Goal: Information Seeking & Learning: Learn about a topic

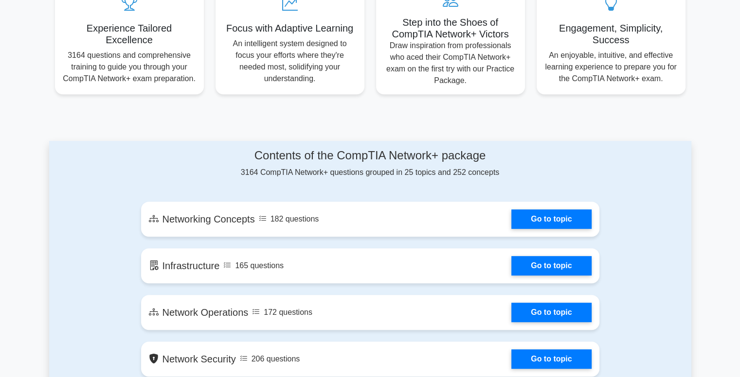
scroll to position [402, 0]
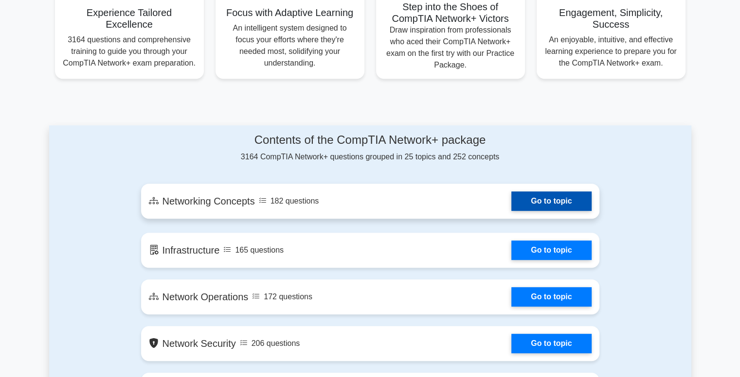
click at [567, 199] on link "Go to topic" at bounding box center [551, 201] width 80 height 19
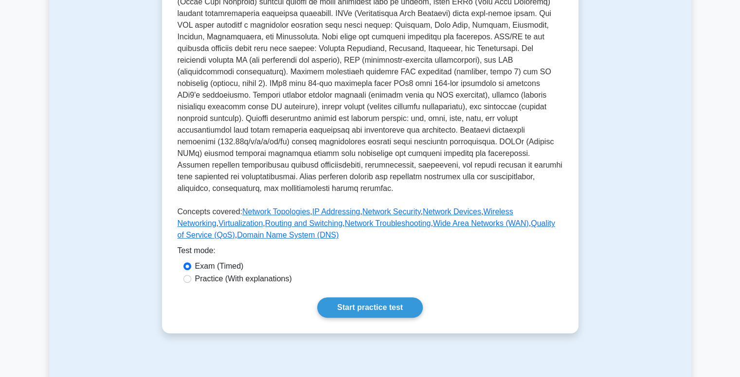
scroll to position [243, 0]
click at [187, 275] on input "Practice (With explanations)" at bounding box center [187, 279] width 8 height 8
radio input "true"
click at [383, 297] on link "Start practice test" at bounding box center [370, 307] width 106 height 20
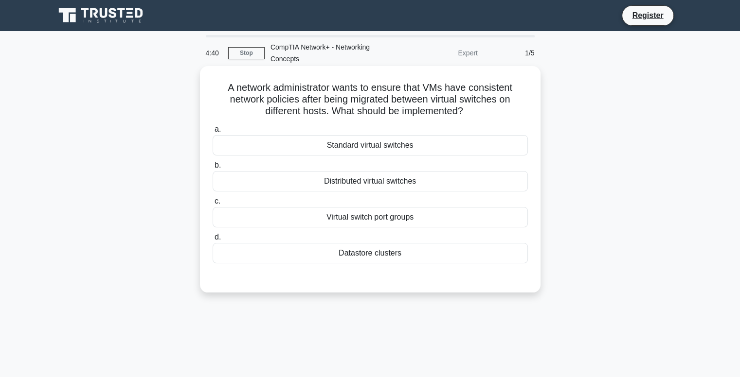
click at [370, 182] on div "Distributed virtual switches" at bounding box center [370, 181] width 315 height 20
click at [213, 169] on input "b. Distributed virtual switches" at bounding box center [213, 165] width 0 height 6
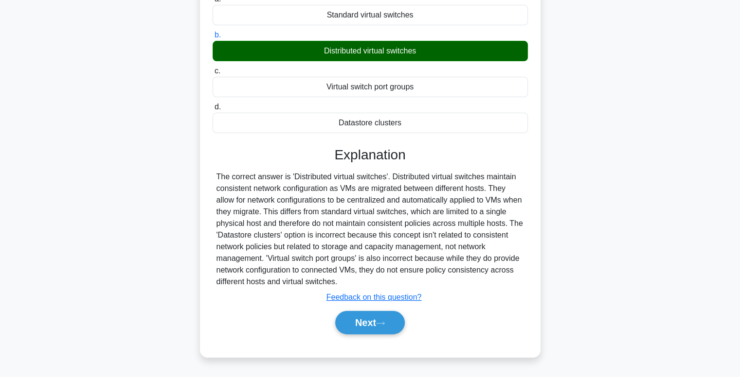
scroll to position [132, 0]
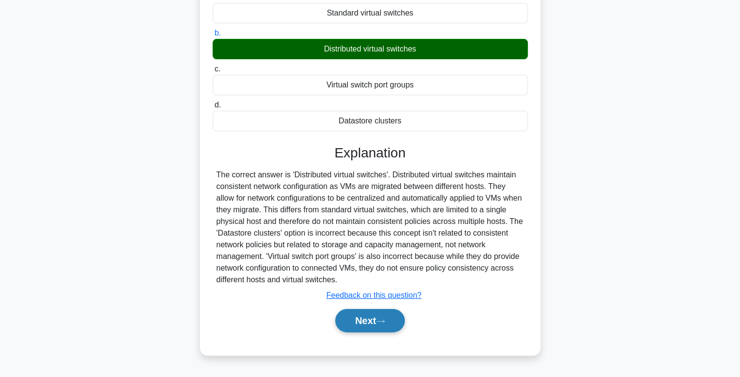
click at [374, 314] on button "Next" at bounding box center [370, 320] width 70 height 23
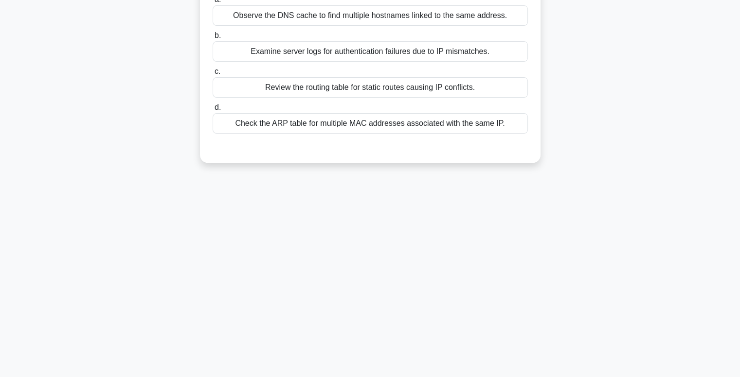
scroll to position [0, 0]
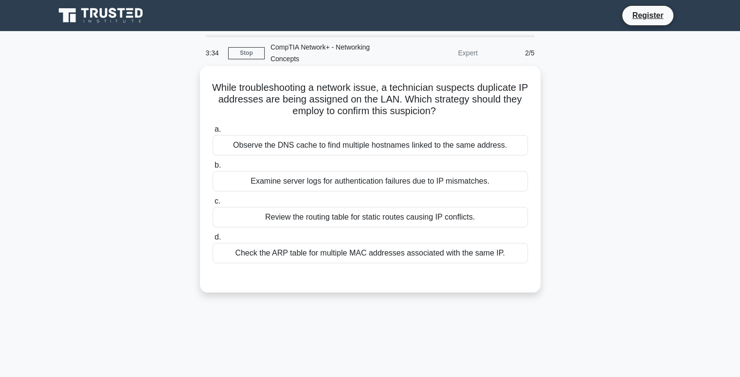
click at [285, 184] on div "Examine server logs for authentication failures due to IP mismatches." at bounding box center [370, 181] width 315 height 20
click at [213, 169] on input "b. Examine server logs for authentication failures due to IP mismatches." at bounding box center [213, 165] width 0 height 6
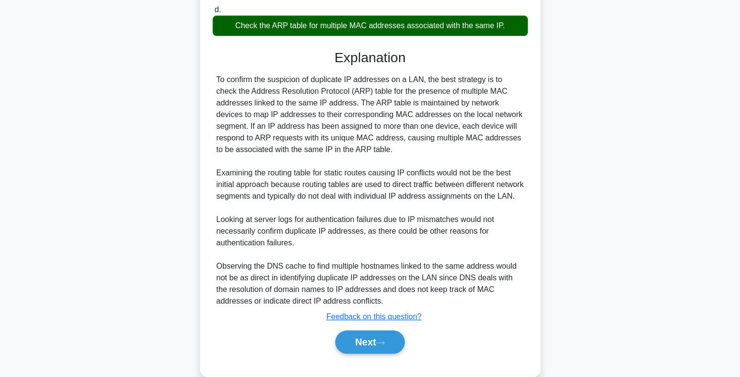
scroll to position [232, 0]
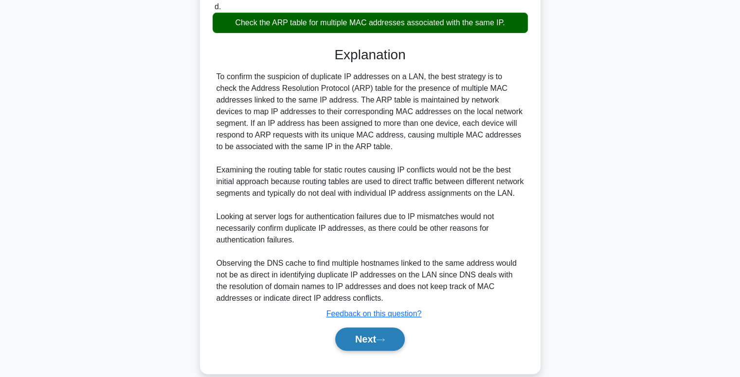
click at [381, 347] on button "Next" at bounding box center [370, 339] width 70 height 23
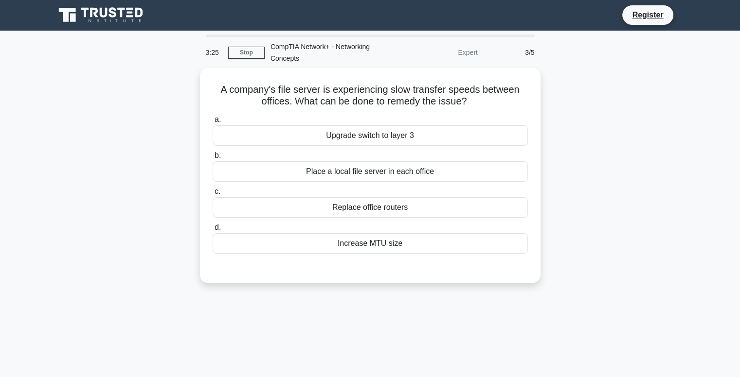
scroll to position [0, 0]
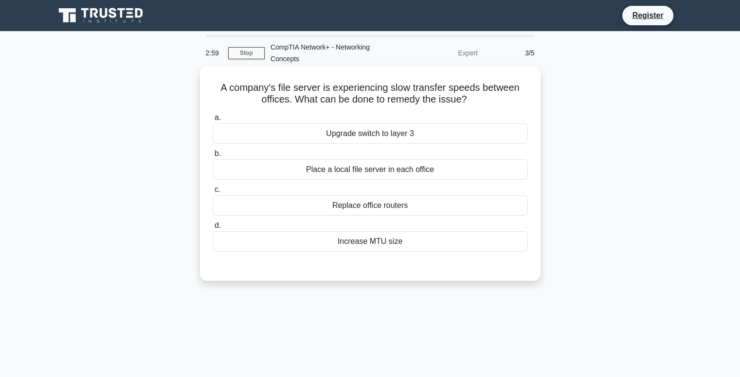
click at [331, 174] on div "Place a local file server in each office" at bounding box center [370, 170] width 315 height 20
click at [213, 157] on input "b. Place a local file server in each office" at bounding box center [213, 154] width 0 height 6
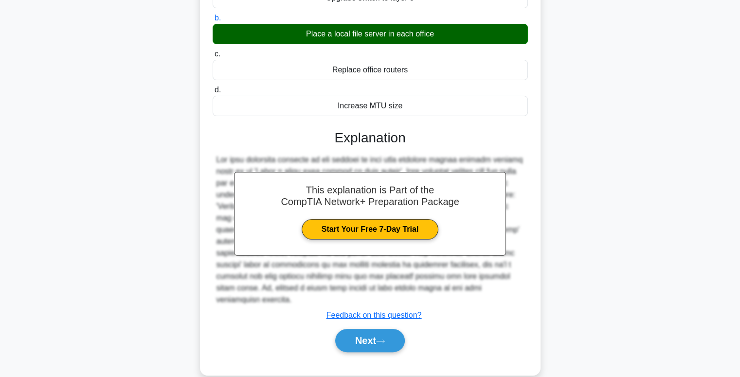
scroll to position [148, 0]
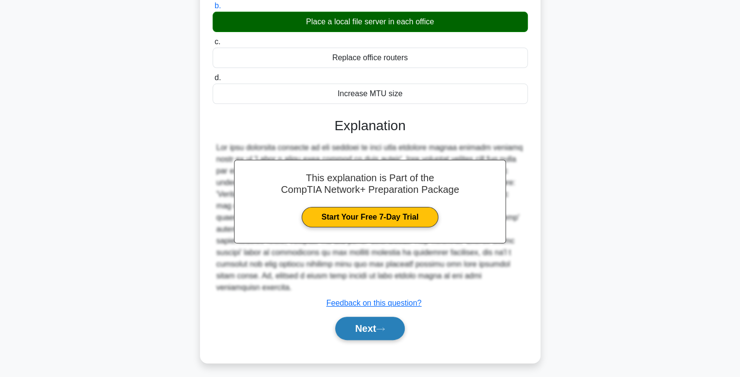
click at [379, 327] on icon at bounding box center [380, 329] width 9 height 5
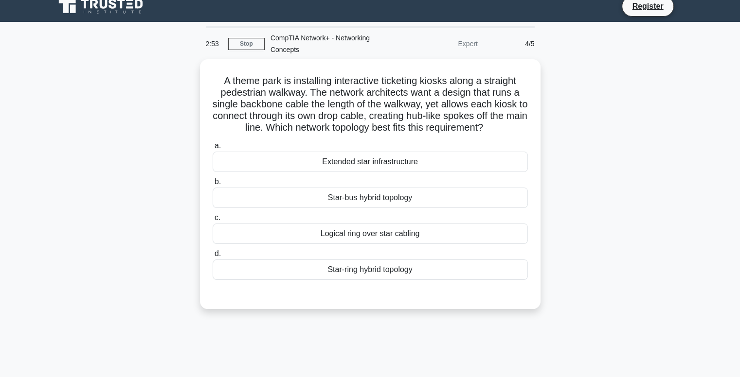
scroll to position [0, 0]
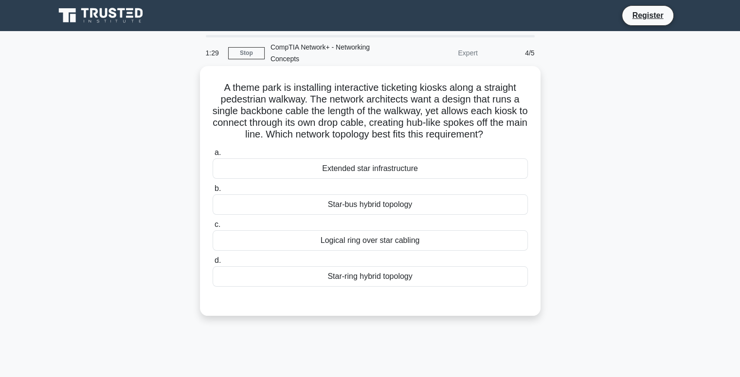
click at [387, 213] on div "Star-bus hybrid topology" at bounding box center [370, 205] width 315 height 20
click at [213, 192] on input "b. Star-bus hybrid topology" at bounding box center [213, 189] width 0 height 6
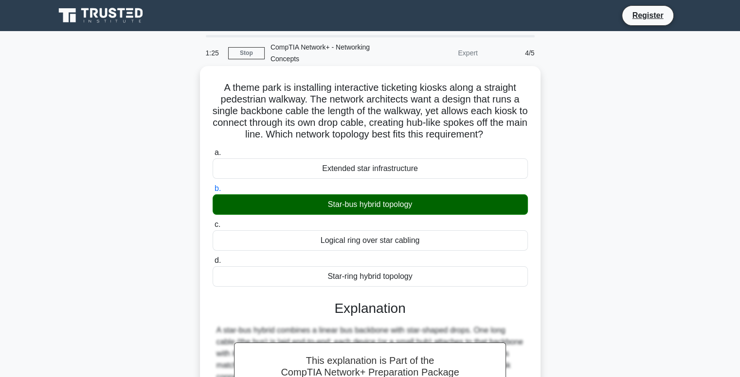
scroll to position [175, 0]
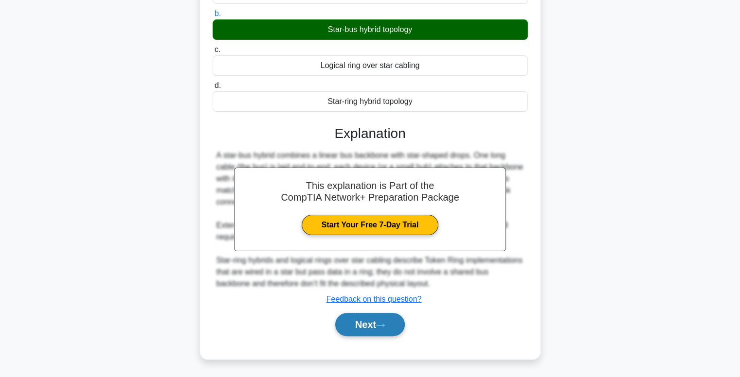
click at [361, 329] on button "Next" at bounding box center [370, 324] width 70 height 23
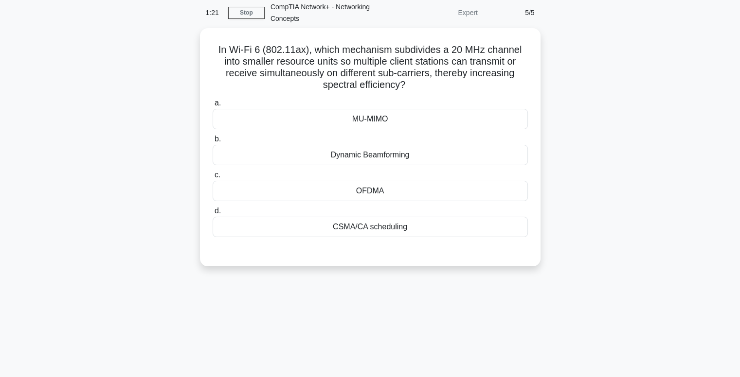
scroll to position [0, 0]
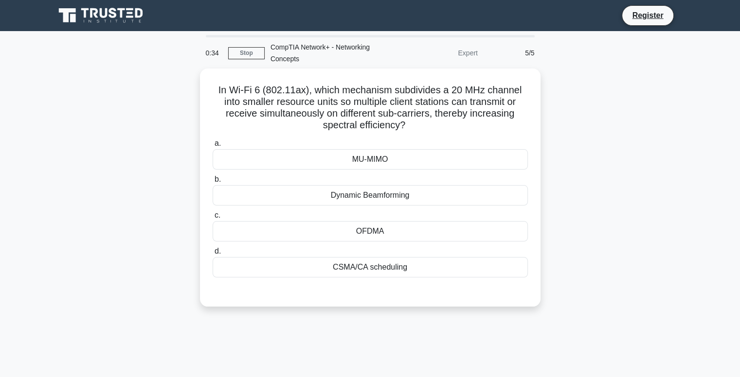
click at [147, 184] on div "In Wi-Fi 6 (802.11ax), which mechanism subdivides a 20 MHz channel into smaller…" at bounding box center [370, 194] width 642 height 250
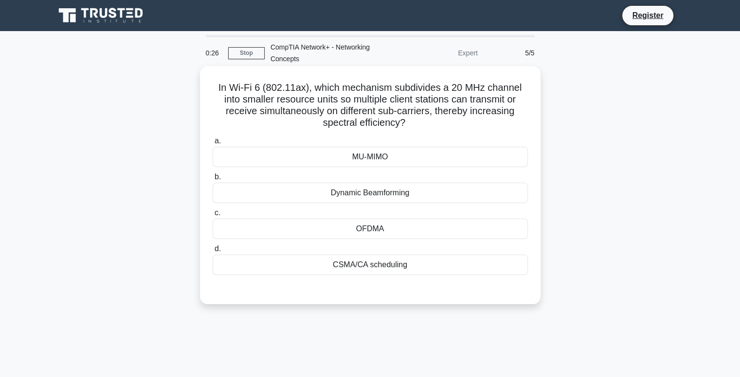
click at [379, 160] on div "MU-MIMO" at bounding box center [370, 157] width 315 height 20
click at [213, 144] on input "a. MU-MIMO" at bounding box center [213, 141] width 0 height 6
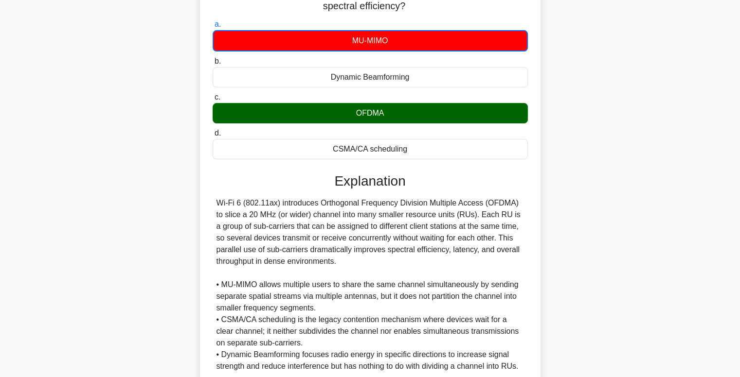
scroll to position [222, 0]
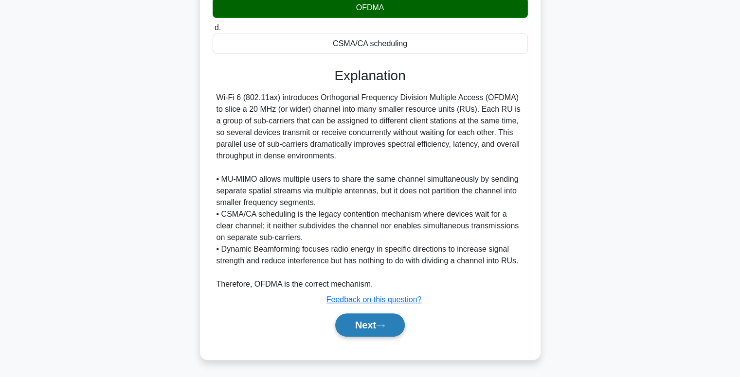
click at [383, 331] on button "Next" at bounding box center [370, 325] width 70 height 23
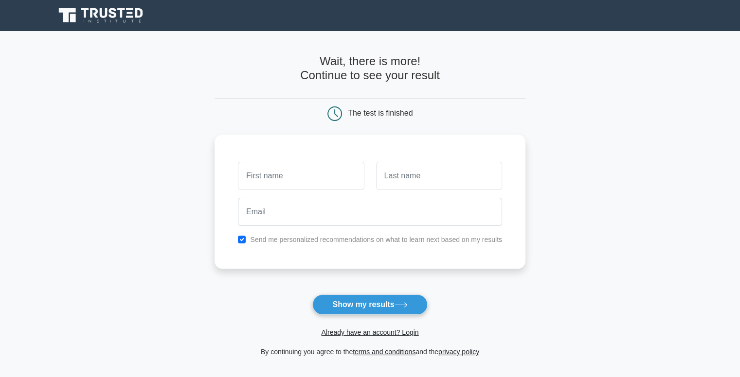
click at [272, 185] on input "text" at bounding box center [301, 176] width 126 height 28
click at [384, 304] on button "Show my results" at bounding box center [369, 305] width 115 height 20
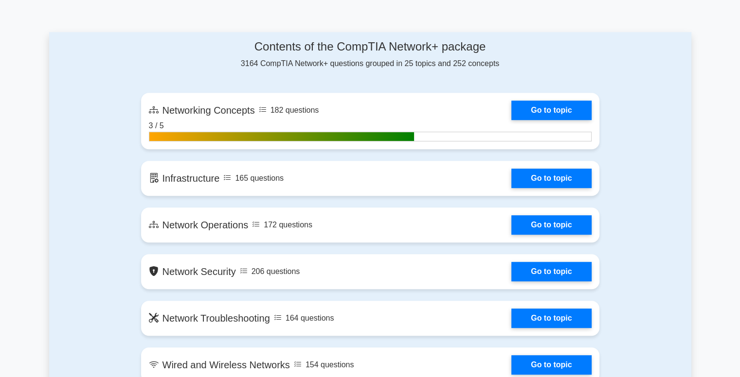
scroll to position [496, 0]
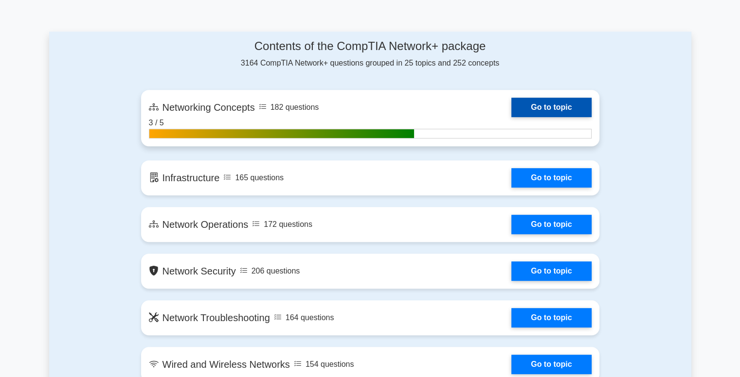
click at [523, 116] on link "Go to topic" at bounding box center [551, 107] width 80 height 19
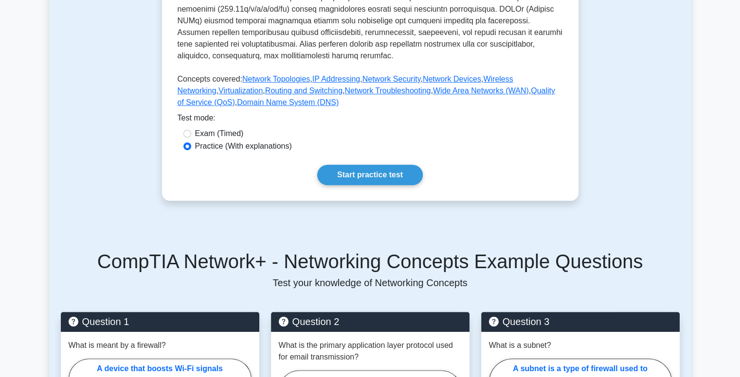
scroll to position [404, 0]
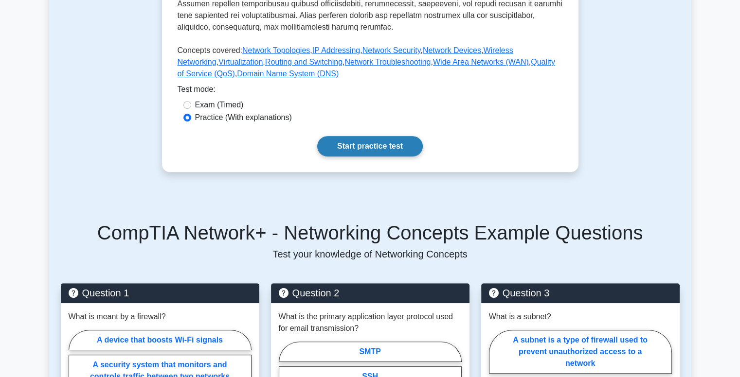
click at [369, 137] on link "Start practice test" at bounding box center [370, 146] width 106 height 20
click at [370, 136] on link "Start practice test" at bounding box center [370, 146] width 106 height 20
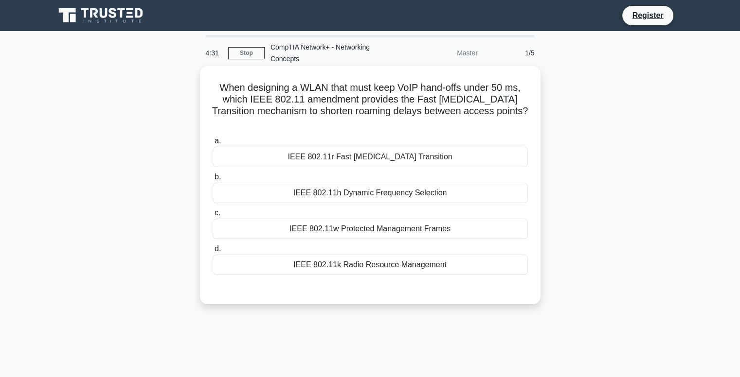
click at [378, 147] on div "IEEE 802.11r Fast [MEDICAL_DATA] Transition" at bounding box center [370, 157] width 315 height 20
click at [213, 144] on input "a. IEEE 802.11r Fast [MEDICAL_DATA] Transition" at bounding box center [213, 141] width 0 height 6
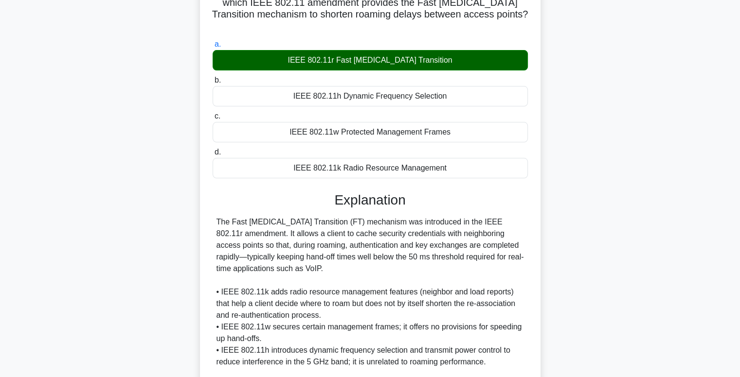
scroll to position [198, 0]
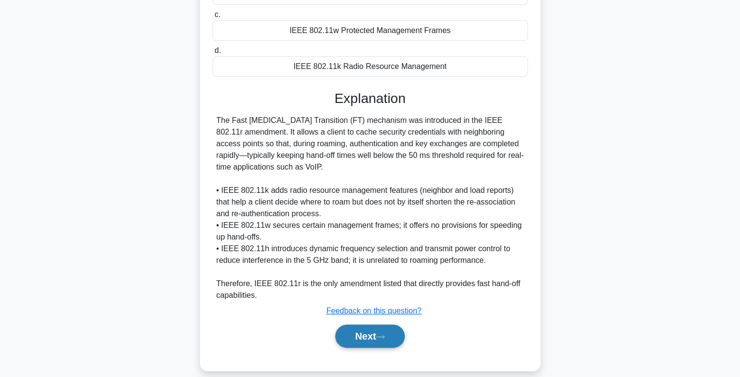
click at [365, 325] on button "Next" at bounding box center [370, 336] width 70 height 23
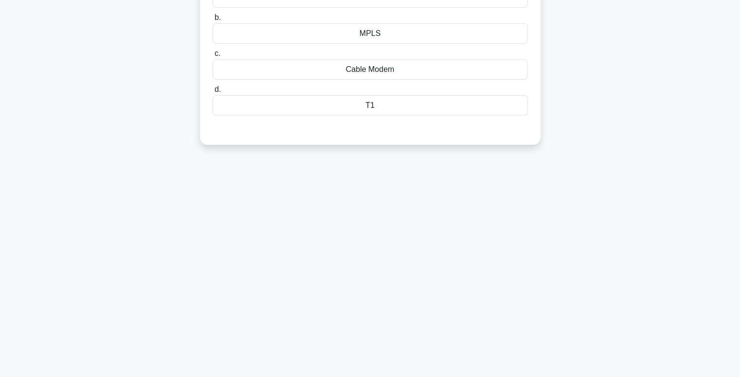
scroll to position [0, 0]
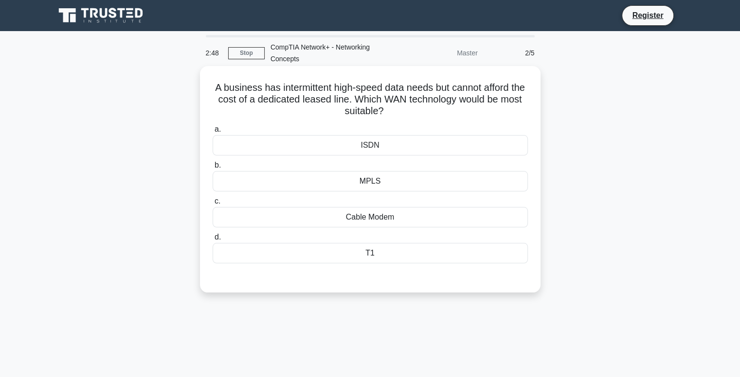
click at [306, 149] on div "ISDN" at bounding box center [370, 145] width 315 height 20
click at [213, 133] on input "a. ISDN" at bounding box center [213, 129] width 0 height 6
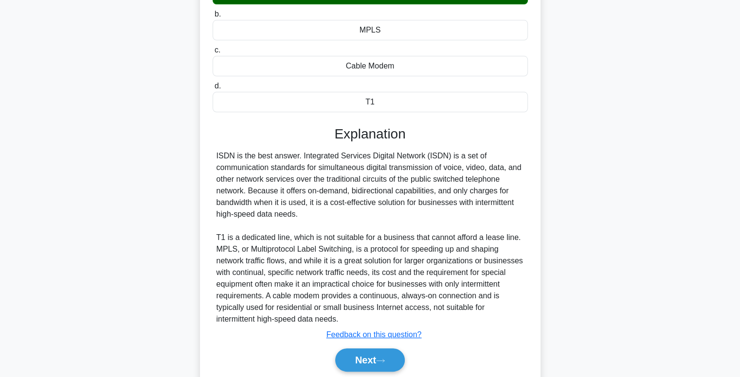
scroll to position [152, 0]
click at [326, 226] on div "ISDN is the best answer. Integrated Services Digital Network (ISDN) is a set of…" at bounding box center [369, 237] width 307 height 175
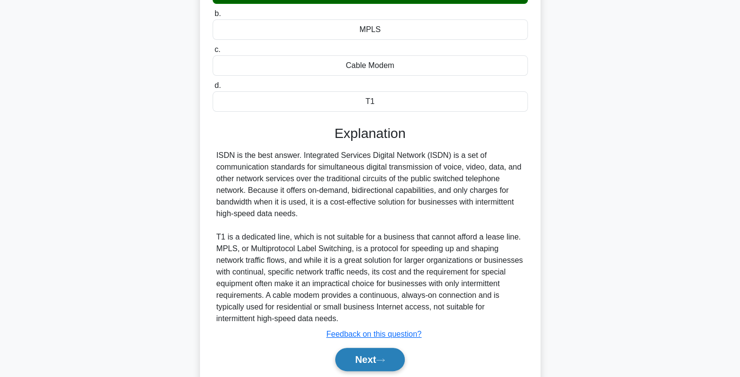
click at [374, 359] on button "Next" at bounding box center [370, 359] width 70 height 23
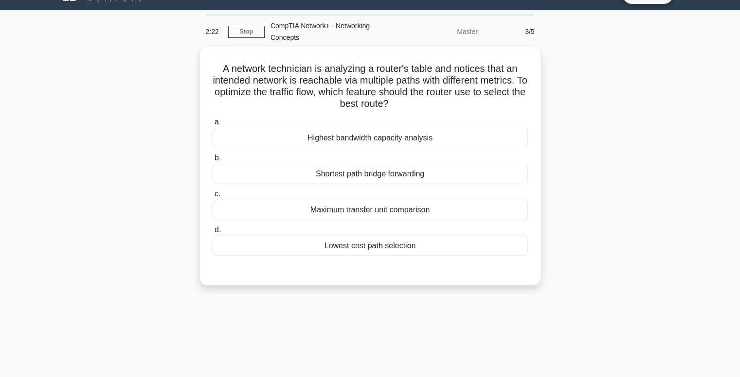
scroll to position [0, 0]
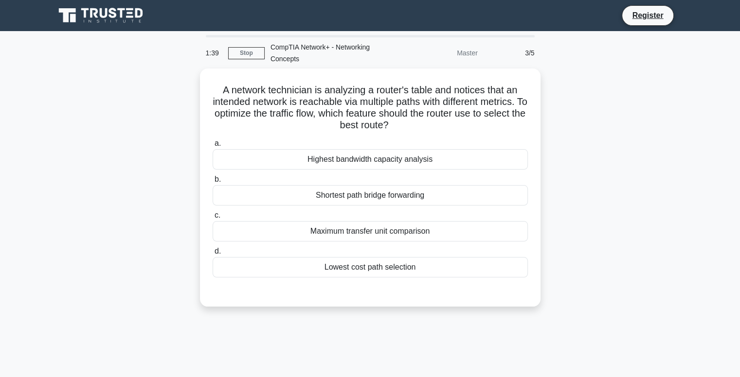
click at [172, 222] on div "A network technician is analyzing a router's table and notices that an intended…" at bounding box center [370, 194] width 642 height 250
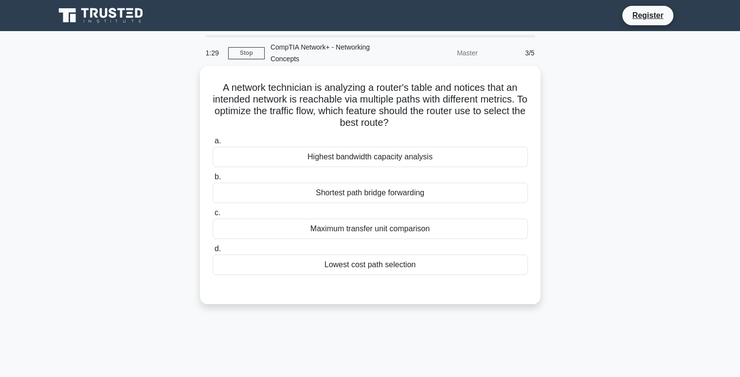
click at [354, 230] on div "Maximum transfer unit comparison" at bounding box center [370, 229] width 315 height 20
click at [213, 216] on input "c. Maximum transfer unit comparison" at bounding box center [213, 213] width 0 height 6
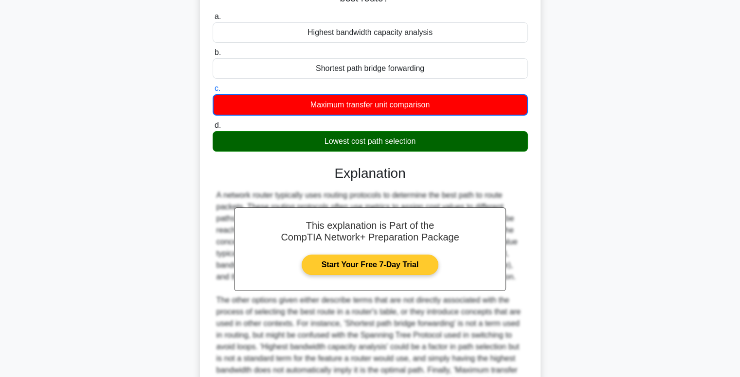
click at [302, 274] on link "Start Your Free 7-Day Trial" at bounding box center [370, 265] width 137 height 20
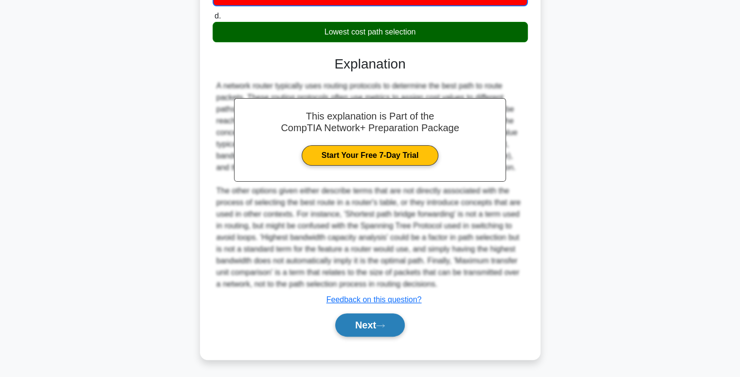
click at [374, 328] on button "Next" at bounding box center [370, 325] width 70 height 23
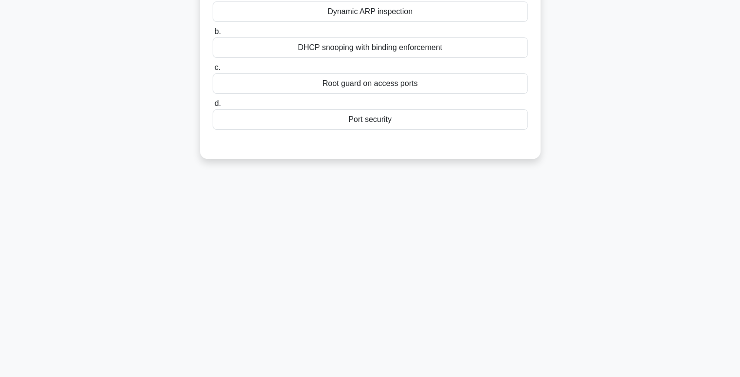
scroll to position [0, 0]
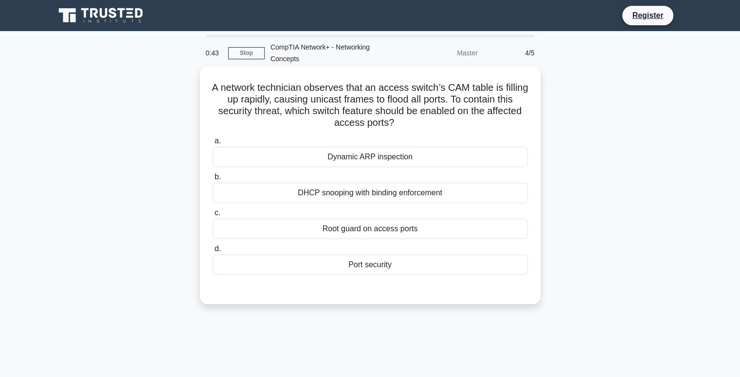
click at [361, 263] on div "Port security" at bounding box center [370, 265] width 315 height 20
click at [213, 252] on input "d. Port security" at bounding box center [213, 249] width 0 height 6
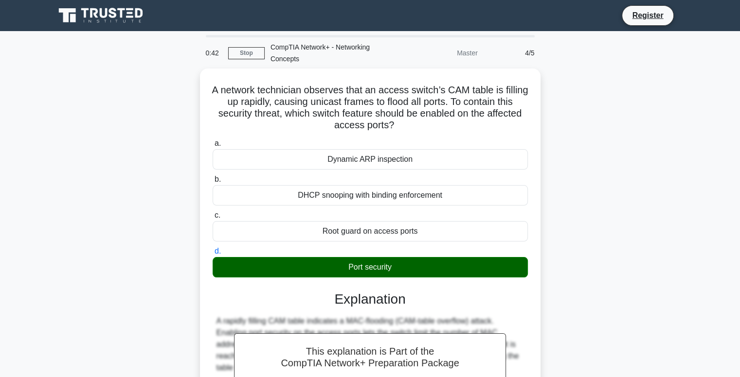
scroll to position [148, 0]
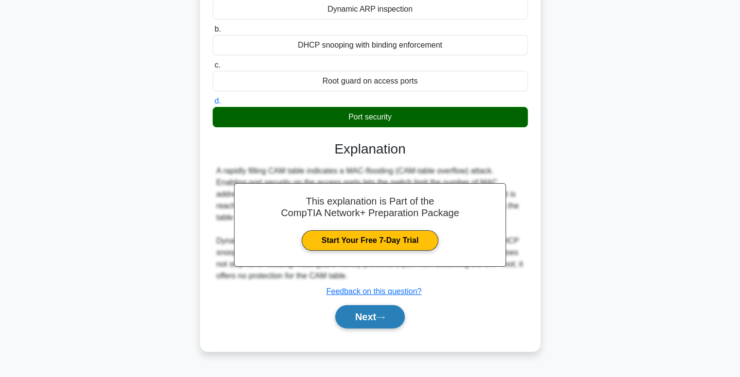
click at [383, 316] on icon at bounding box center [380, 317] width 9 height 5
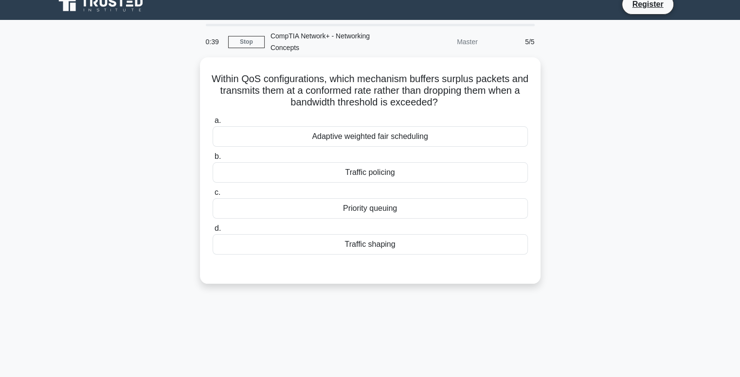
scroll to position [0, 0]
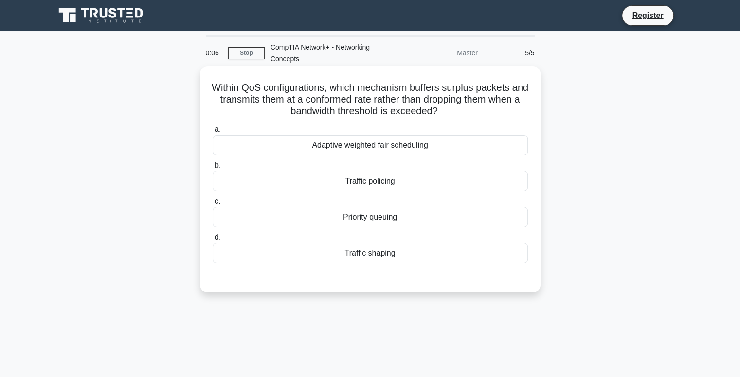
click at [365, 219] on div "Priority queuing" at bounding box center [370, 217] width 315 height 20
click at [213, 205] on input "c. Priority queuing" at bounding box center [213, 201] width 0 height 6
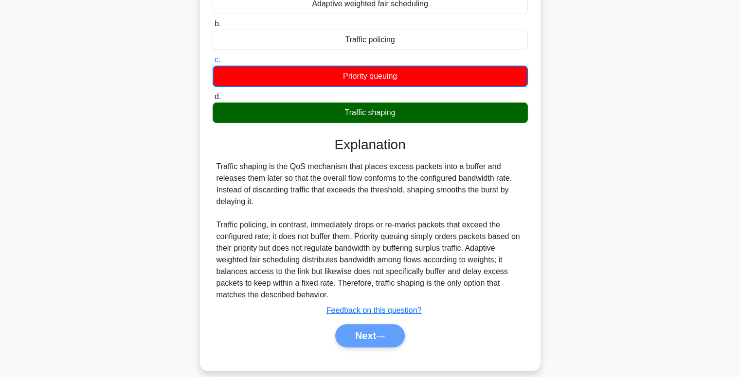
scroll to position [152, 0]
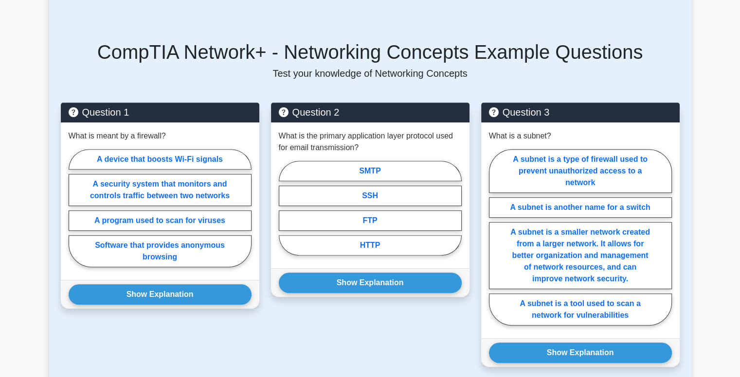
scroll to position [587, 0]
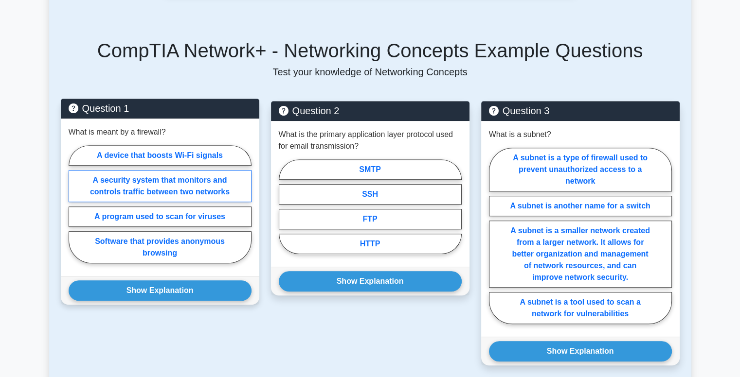
click at [150, 178] on label "A security system that monitors and controls traffic between two networks" at bounding box center [160, 186] width 183 height 32
click at [75, 204] on input "A security system that monitors and controls traffic between two networks" at bounding box center [72, 207] width 6 height 6
radio input "true"
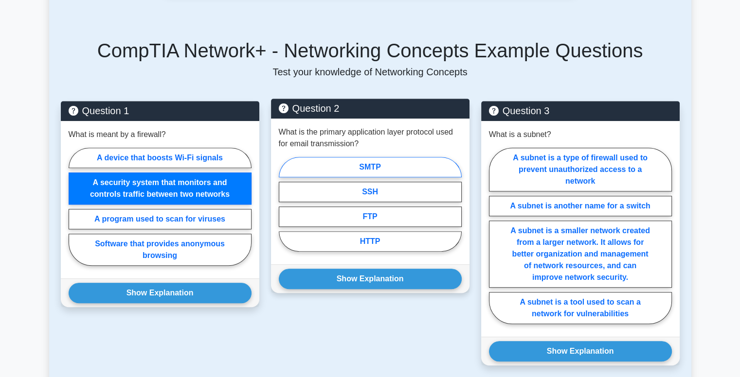
click at [364, 157] on label "SMTP" at bounding box center [370, 167] width 183 height 20
click at [285, 204] on input "SMTP" at bounding box center [282, 207] width 6 height 6
radio input "true"
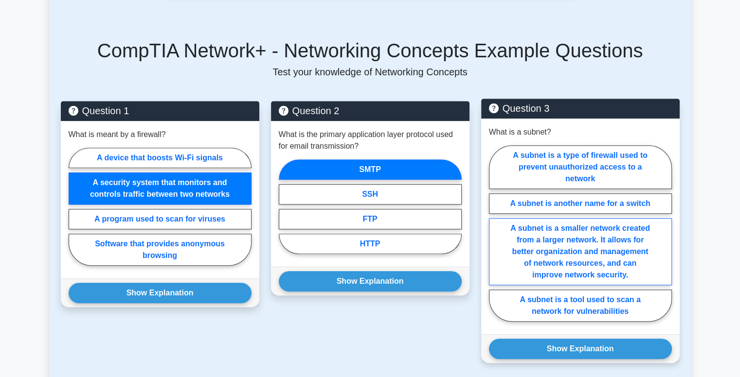
click at [584, 241] on label "A subnet is a smaller network created from a larger network. It allows for bett…" at bounding box center [580, 251] width 183 height 67
click at [495, 240] on input "A subnet is a smaller network created from a larger network. It allows for bett…" at bounding box center [492, 236] width 6 height 6
radio input "true"
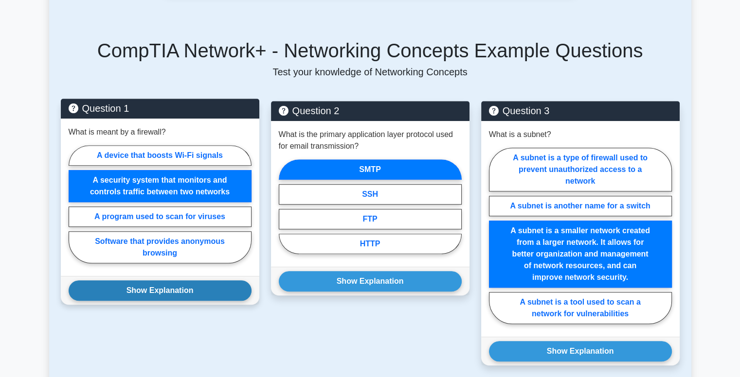
click at [185, 281] on button "Show Explanation" at bounding box center [160, 291] width 183 height 20
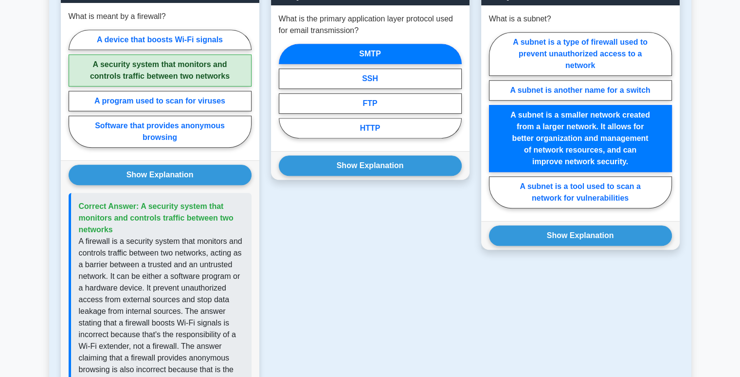
scroll to position [704, 0]
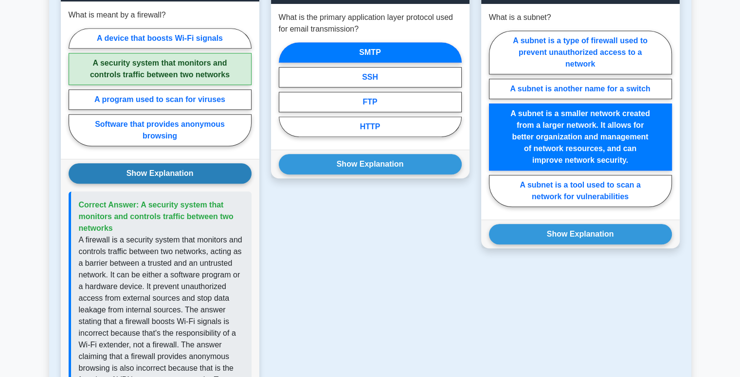
click at [150, 166] on button "Show Explanation" at bounding box center [160, 173] width 183 height 20
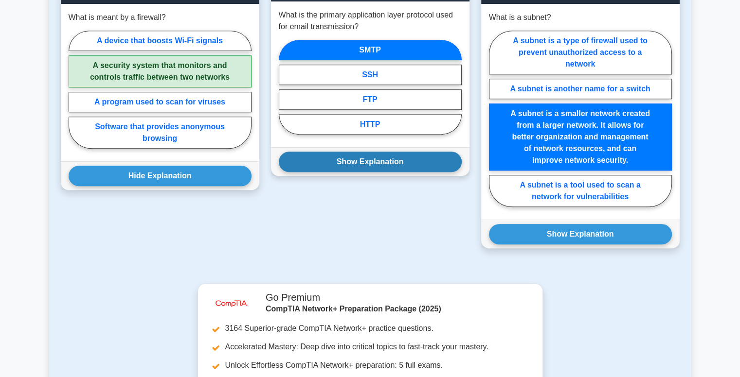
click at [371, 152] on button "Show Explanation" at bounding box center [370, 162] width 183 height 20
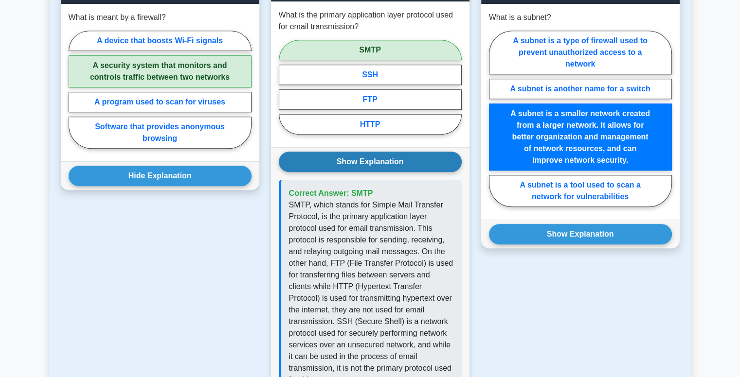
click at [370, 154] on button "Show Explanation" at bounding box center [370, 162] width 183 height 20
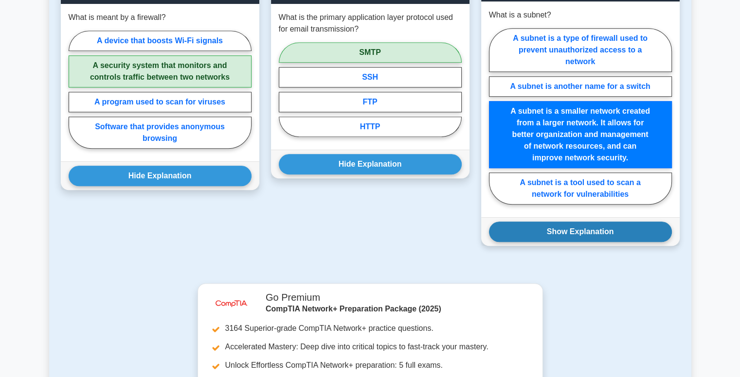
click at [564, 223] on button "Show Explanation" at bounding box center [580, 232] width 183 height 20
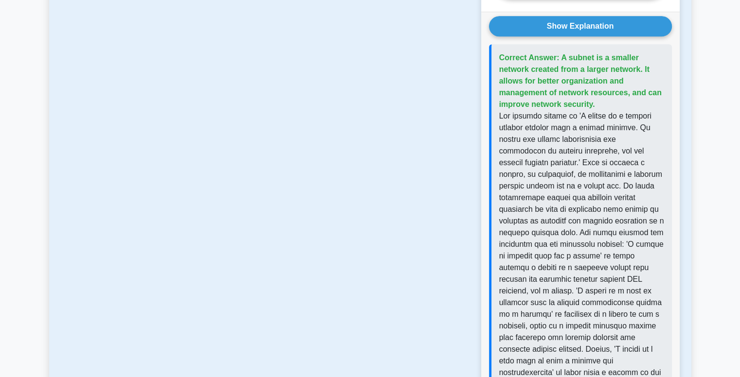
scroll to position [912, 0]
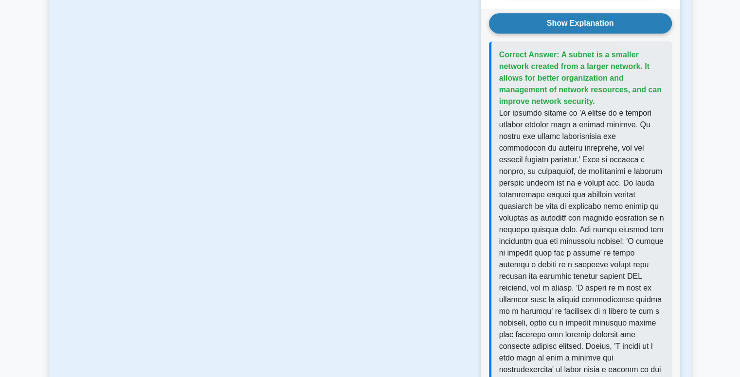
click at [552, 13] on button "Show Explanation" at bounding box center [580, 23] width 183 height 20
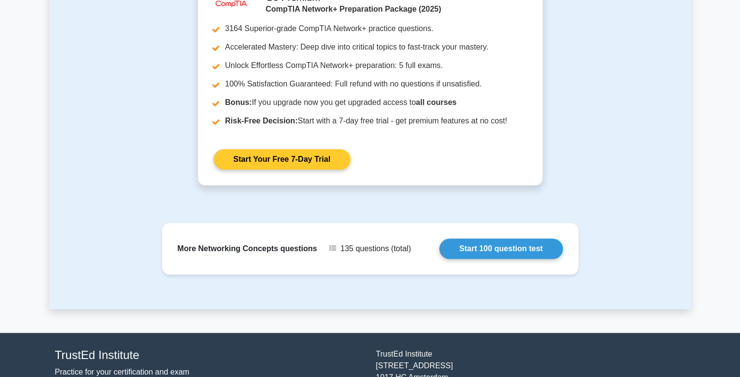
scroll to position [1002, 0]
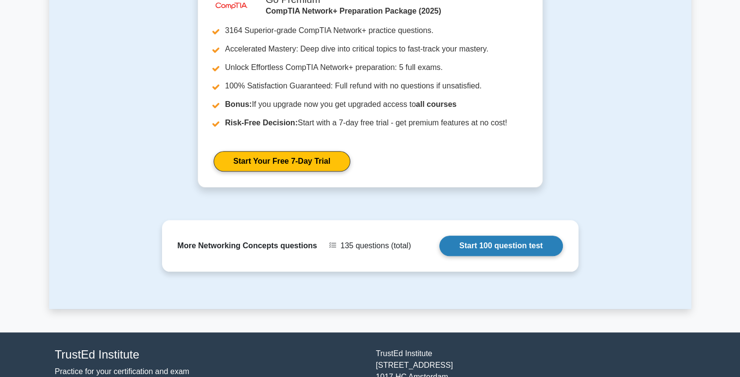
click at [498, 236] on link "Start 100 question test" at bounding box center [501, 246] width 124 height 20
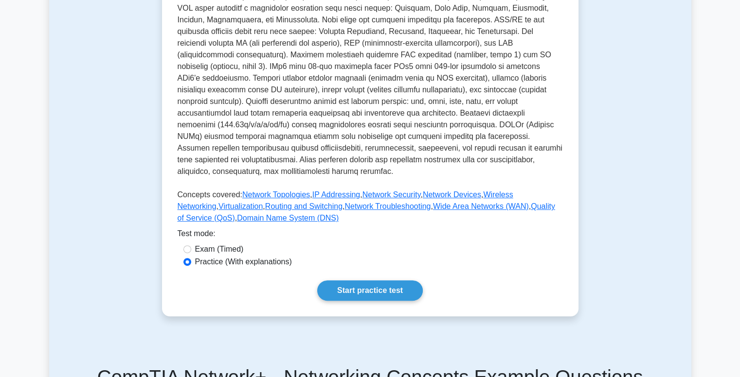
scroll to position [260, 0]
click at [186, 245] on input "Exam (Timed)" at bounding box center [187, 249] width 8 height 8
radio input "true"
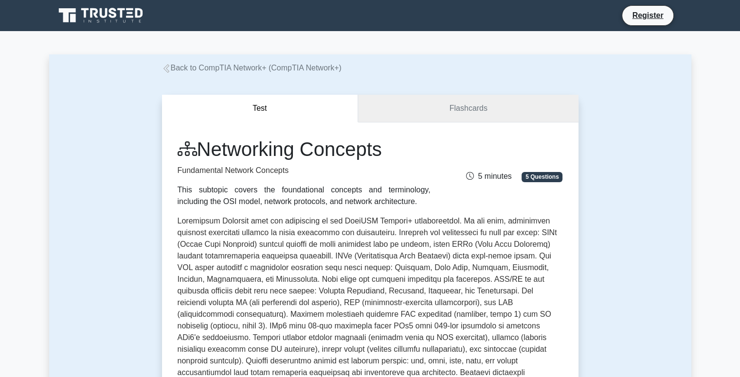
click at [460, 113] on link "Flashcards" at bounding box center [468, 109] width 220 height 28
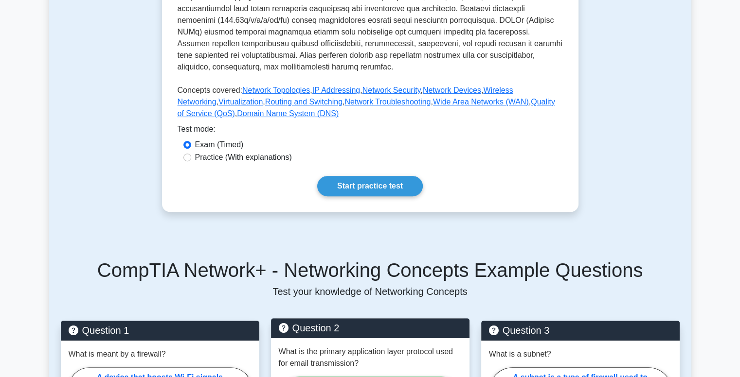
scroll to position [365, 0]
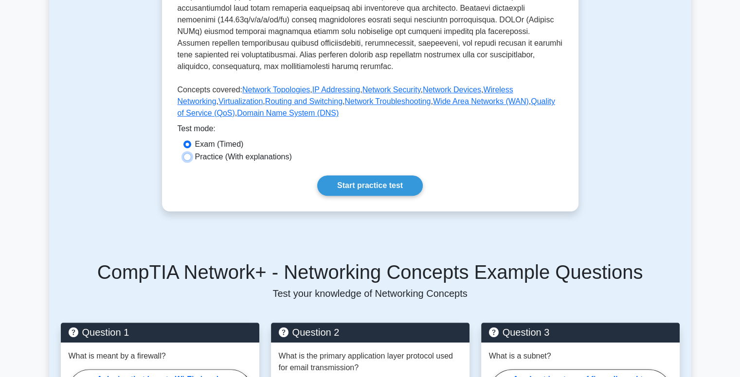
click at [186, 153] on input "Practice (With explanations)" at bounding box center [187, 157] width 8 height 8
radio input "true"
click at [408, 176] on link "Start practice test" at bounding box center [370, 186] width 106 height 20
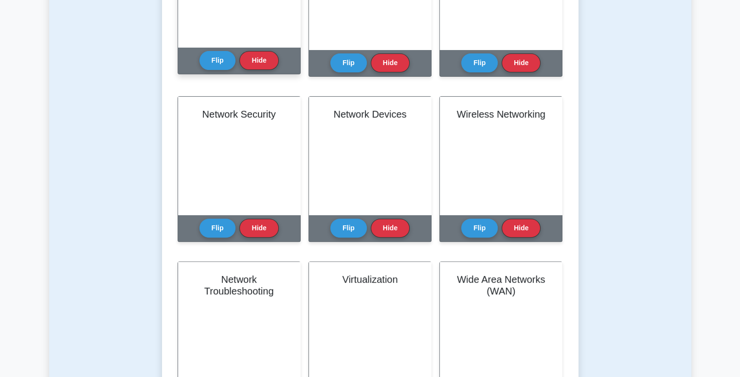
scroll to position [328, 0]
